Goal: Information Seeking & Learning: Learn about a topic

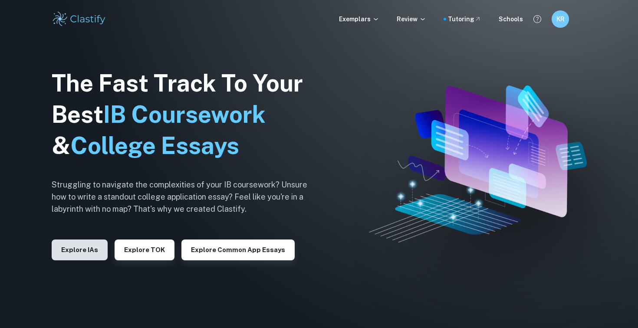
click at [63, 256] on button "Explore IAs" at bounding box center [80, 250] width 56 height 21
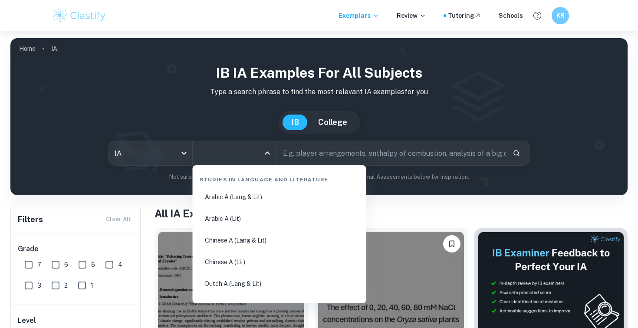
click at [243, 155] on input "All Subjects" at bounding box center [228, 153] width 63 height 16
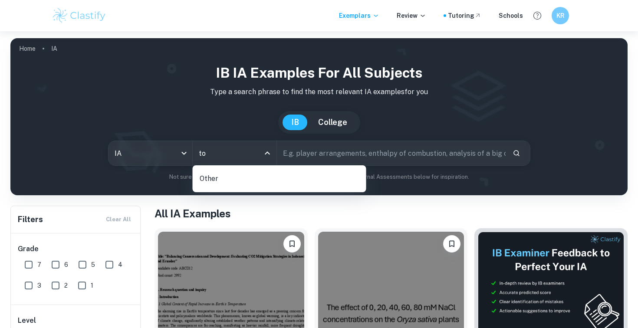
type input "t"
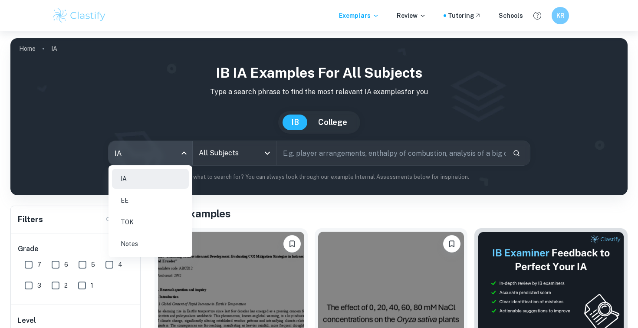
click at [162, 149] on body "We value your privacy We use cookies to enhance your browsing experience, serve…" at bounding box center [319, 195] width 638 height 328
click at [141, 222] on li "TOK" at bounding box center [150, 222] width 77 height 20
type input "tok"
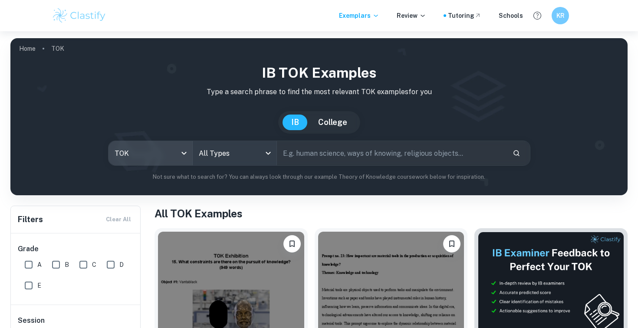
click at [223, 159] on body "We value your privacy We use cookies to enhance your browsing experience, serve…" at bounding box center [319, 195] width 638 height 328
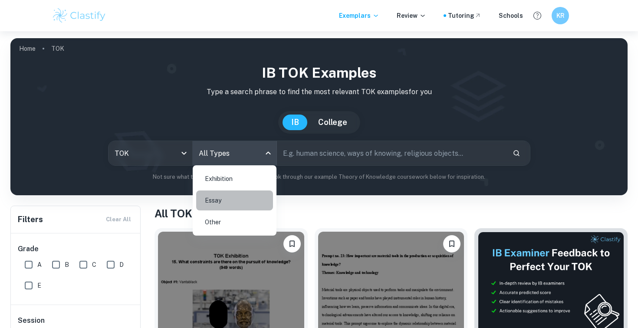
click at [226, 193] on li "Essay" at bounding box center [234, 200] width 77 height 20
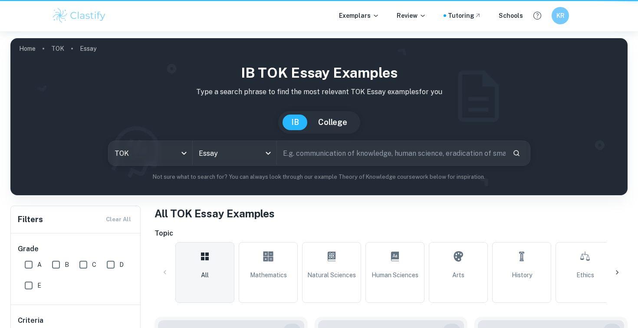
click at [319, 157] on input "text" at bounding box center [391, 153] width 229 height 24
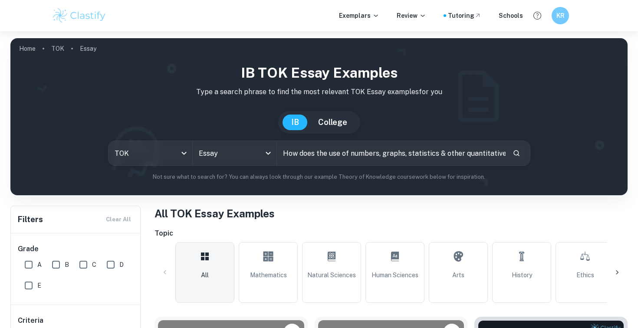
scroll to position [0, 248]
type input "How does the use of numbers, graphs, statistics & other quantitative instrument…"
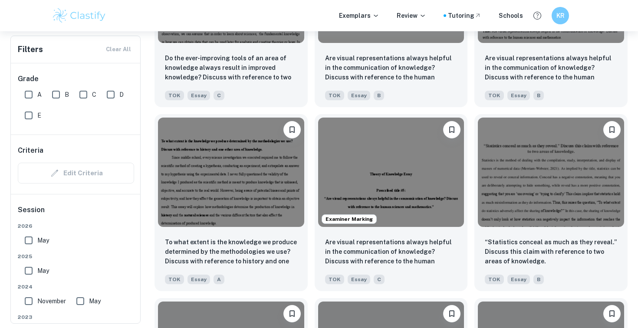
scroll to position [942, 0]
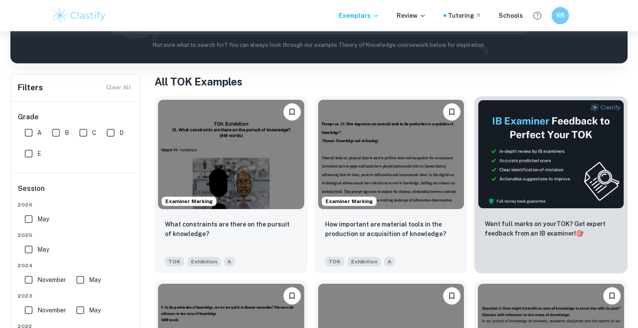
scroll to position [153, 0]
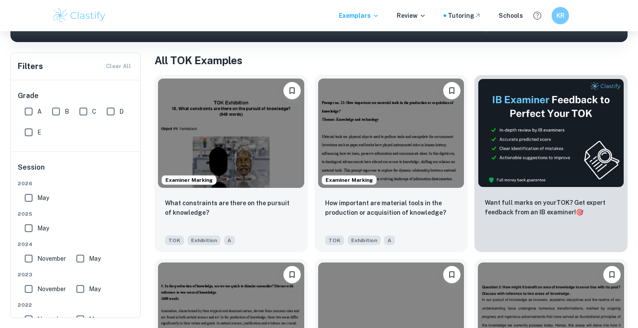
type input "ia"
